Goal: Task Accomplishment & Management: Manage account settings

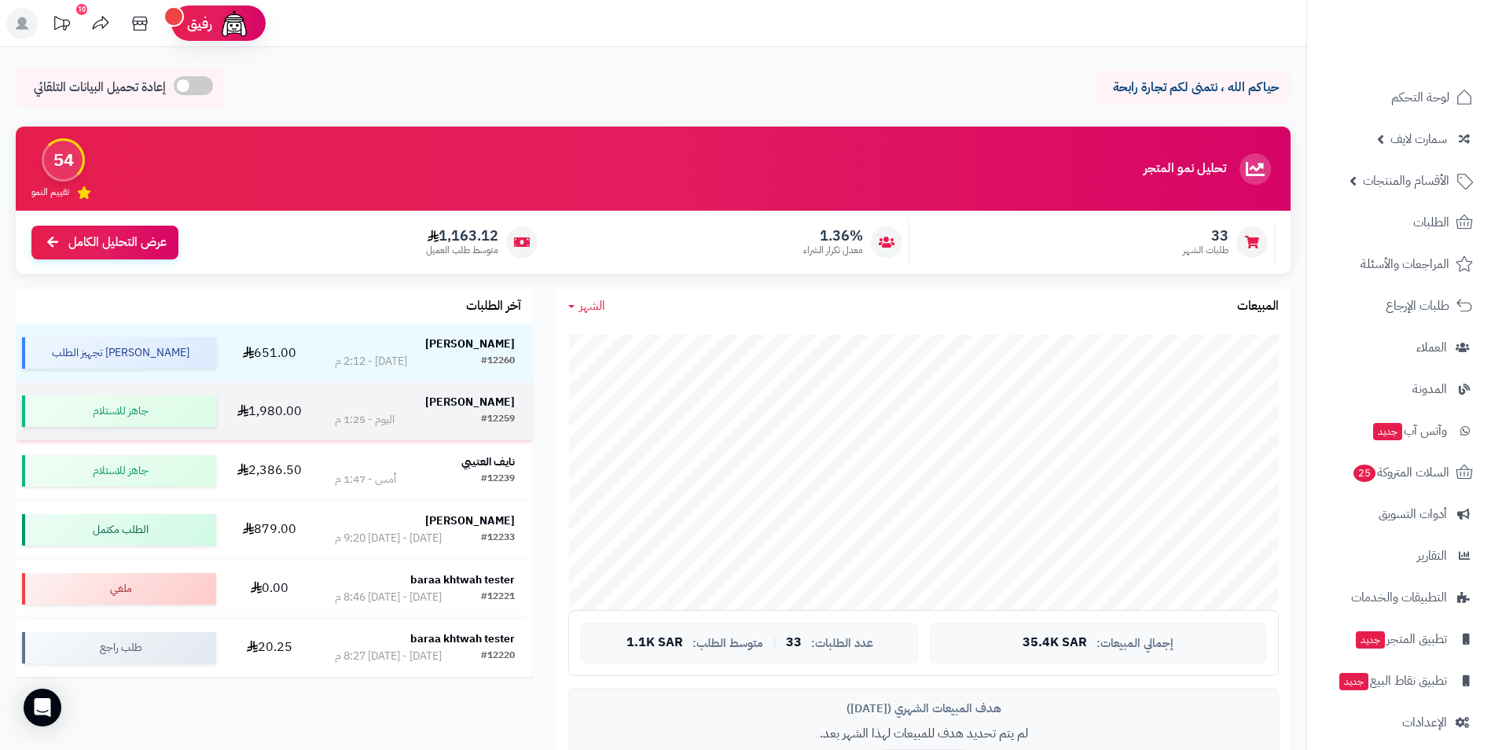
click at [476, 402] on strong "[PERSON_NAME]" at bounding box center [470, 402] width 90 height 17
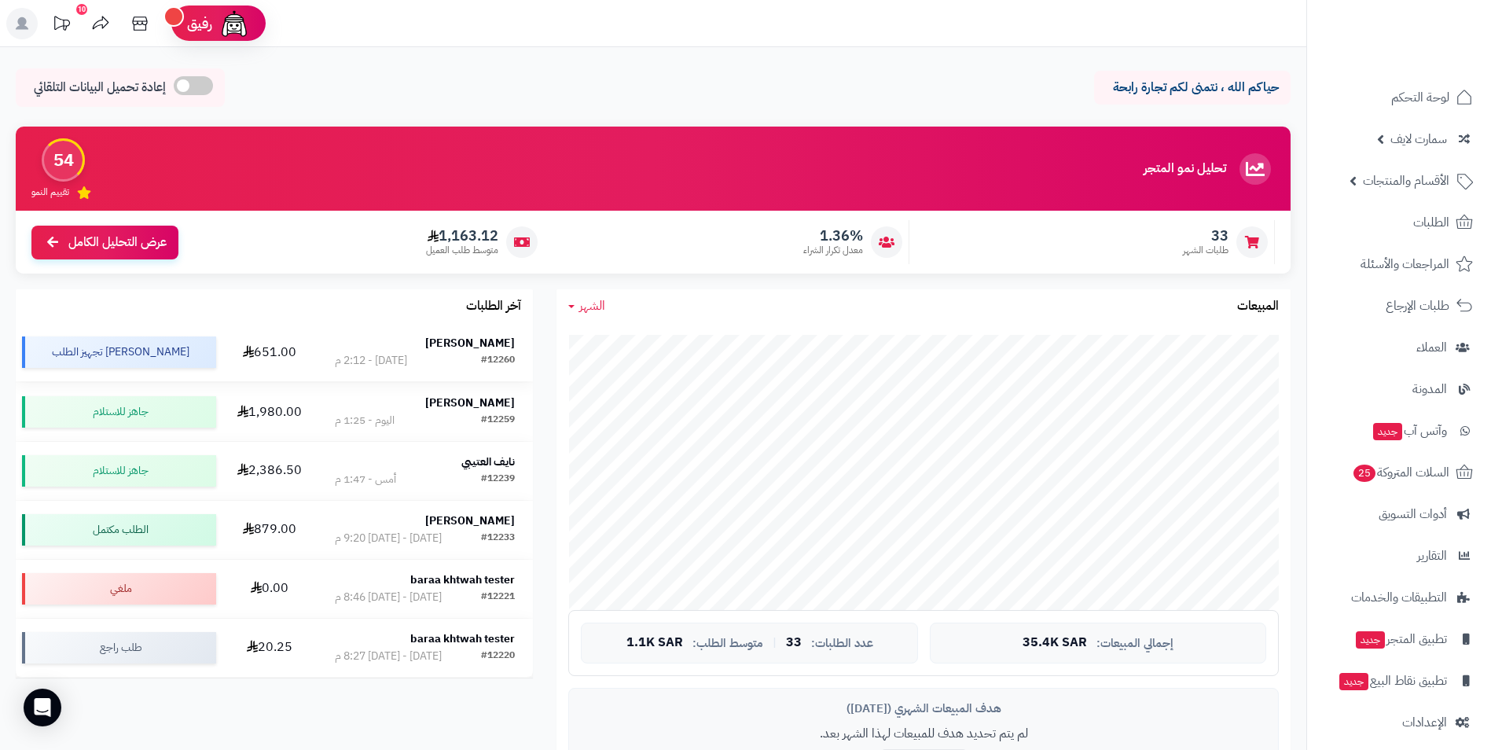
click at [480, 342] on strong "[PERSON_NAME]" at bounding box center [470, 343] width 90 height 17
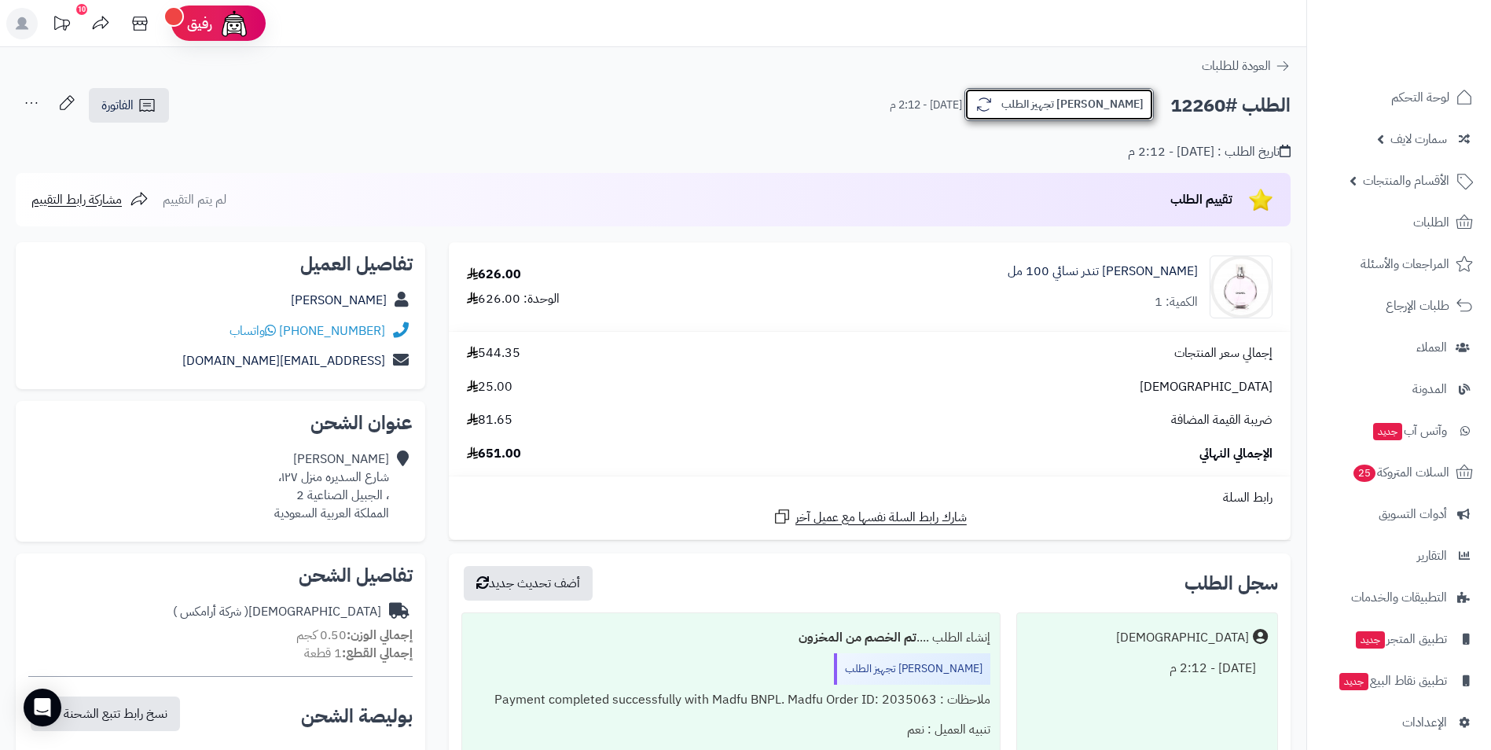
click at [1101, 101] on button "[PERSON_NAME] تجهيز الطلب" at bounding box center [1058, 104] width 189 height 33
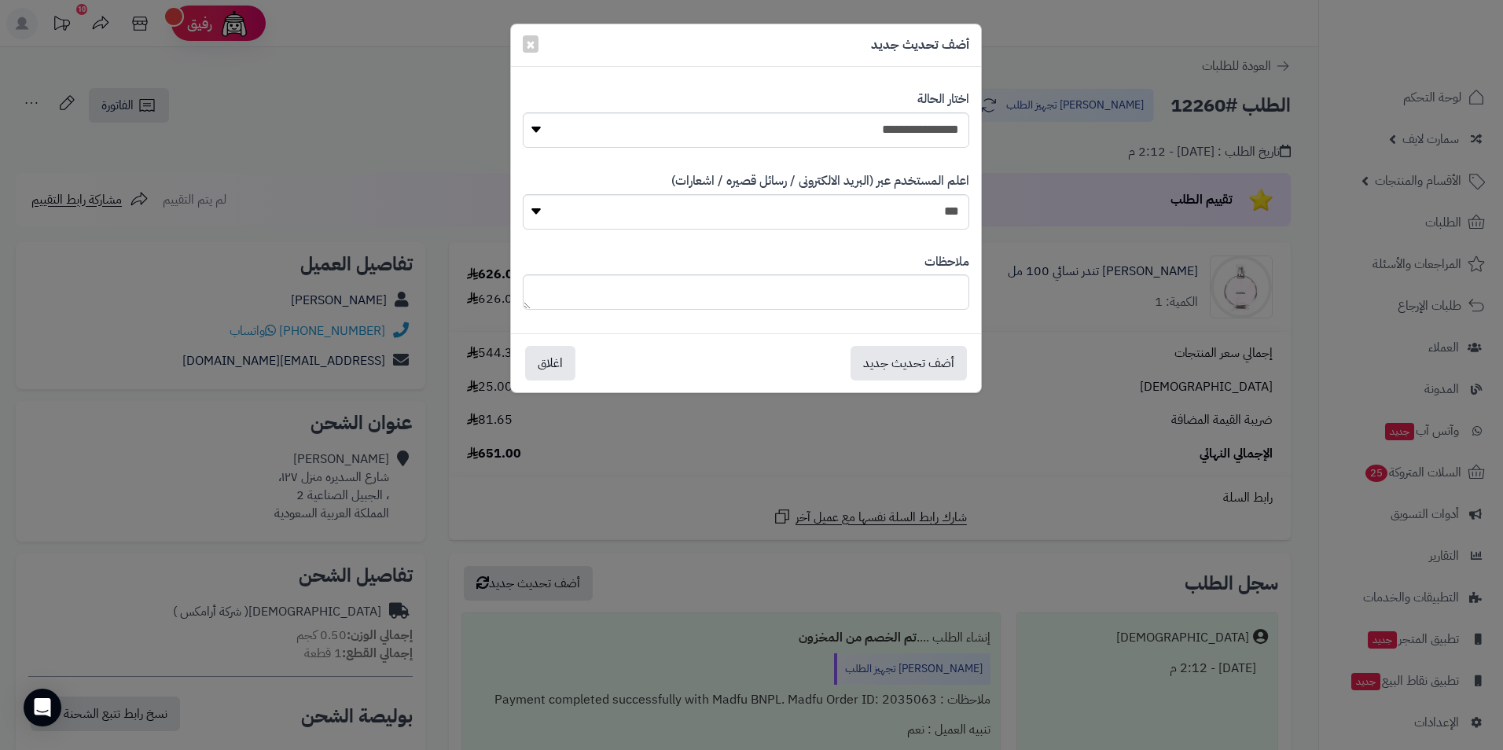
drag, startPoint x: 1338, startPoint y: 1, endPoint x: 1361, endPoint y: 5, distance: 23.1
click at [1338, 2] on div "**********" at bounding box center [751, 375] width 1503 height 750
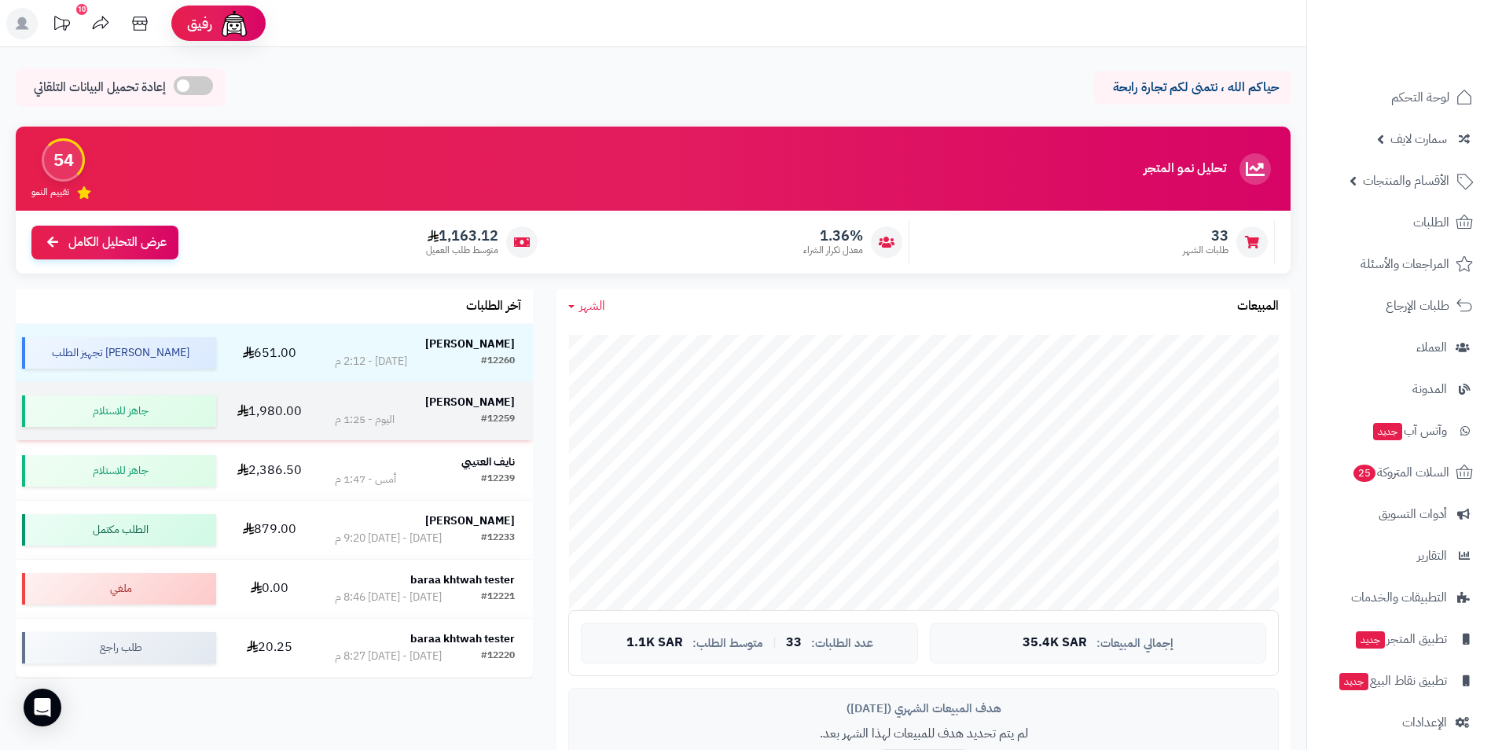
click at [457, 407] on strong "[PERSON_NAME]" at bounding box center [470, 402] width 90 height 17
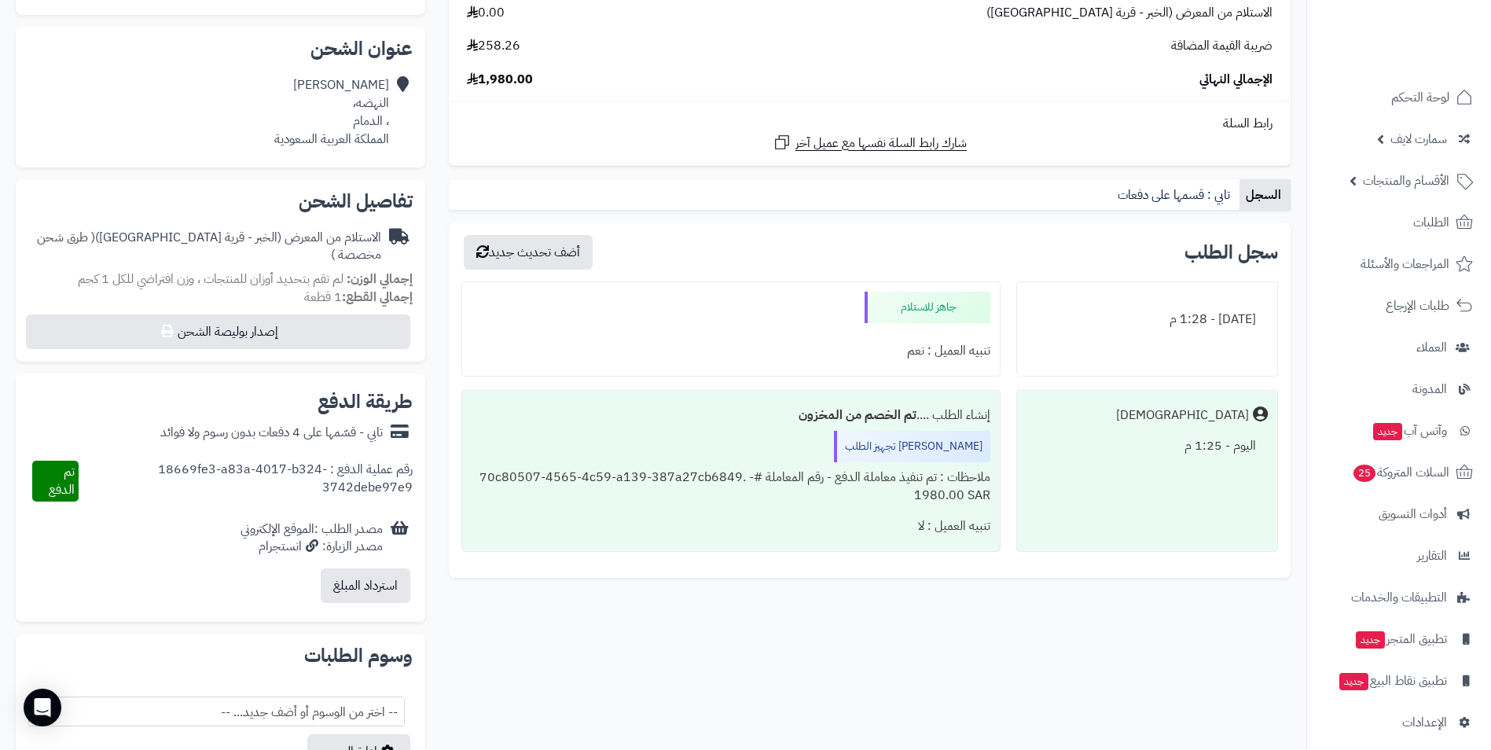
scroll to position [332, 0]
